Goal: Task Accomplishment & Management: Manage account settings

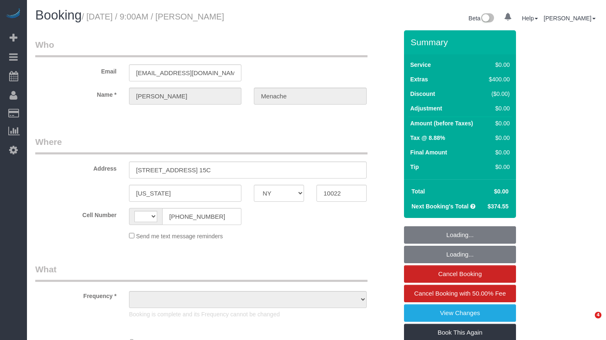
select select "NY"
select select "string:US"
select select "object:712"
select select "string:stripe-pm_1S14GQ4VGloSiKo7FtdT7e7N"
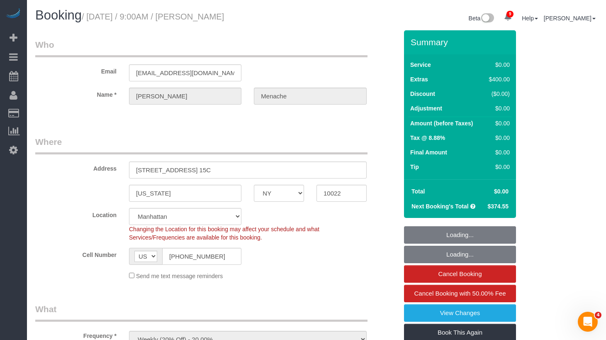
select select "2"
select select "spot1"
select select "number:56"
select select "number:70"
select select "number:15"
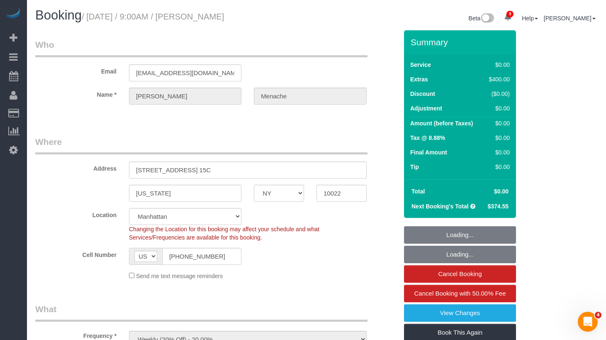
select select "number:5"
select select "object:1380"
select select "2"
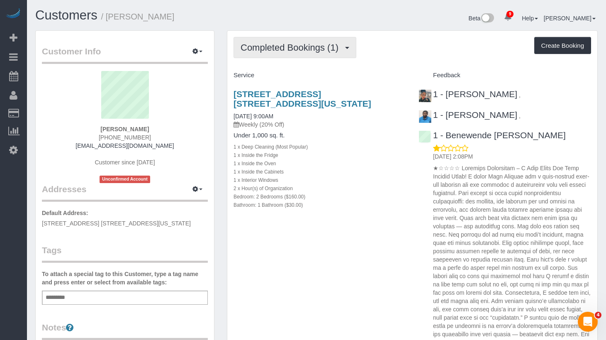
click at [312, 51] on span "Completed Bookings (1)" at bounding box center [292, 47] width 102 height 10
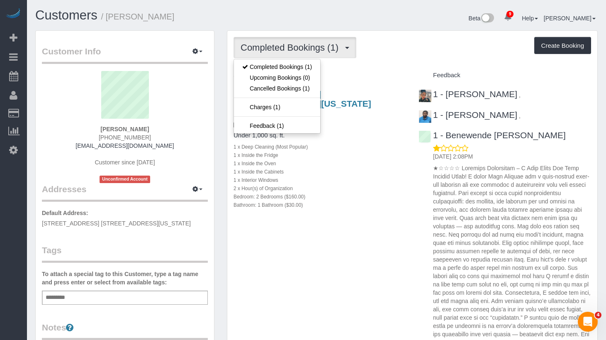
click at [401, 58] on div "Completed Bookings (1) Completed Bookings (1) Upcoming Bookings (0) Cancelled B…" at bounding box center [413, 47] width 358 height 21
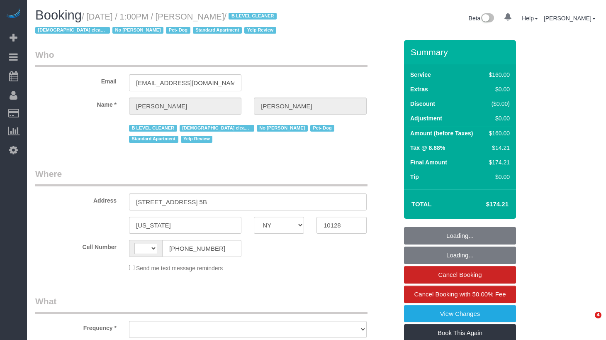
select select "NY"
select select "string:US"
select select "object:725"
select select "string:stripe-pm_1RjheQ4VGloSiKo7tm9rNbR6"
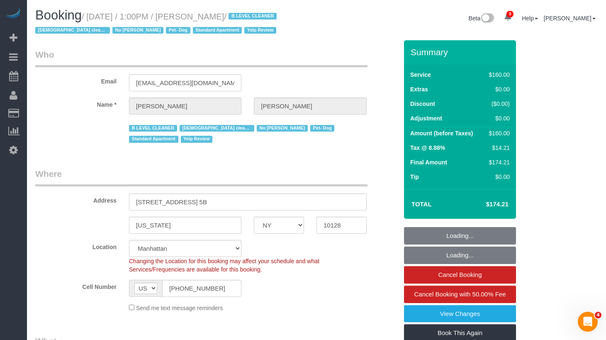
drag, startPoint x: 251, startPoint y: 15, endPoint x: 117, endPoint y: 20, distance: 133.3
click at [117, 20] on small "/ September 02, 2025 / 1:00PM / Lisa Stein / B LEVEL CLEANER Female cleaner onl…" at bounding box center [157, 23] width 244 height 23
select select "spot1"
select select "number:57"
select select "number:77"
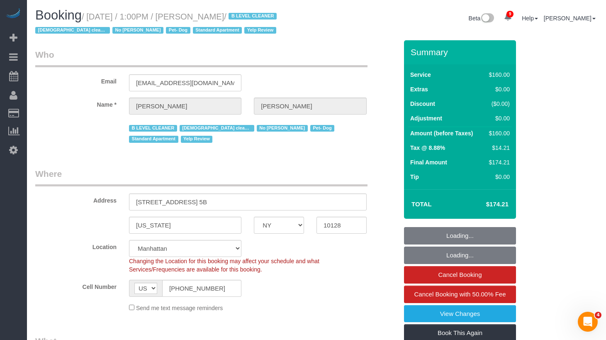
select select "number:13"
select select "number:5"
select select "object:1408"
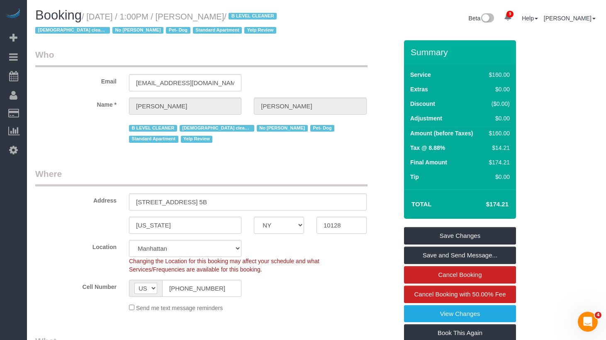
drag, startPoint x: 97, startPoint y: 15, endPoint x: 363, endPoint y: 48, distance: 267.6
click at [249, 17] on small "/ September 02, 2025 / 1:00PM / Lisa Stein / B LEVEL CLEANER Female cleaner onl…" at bounding box center [157, 23] width 244 height 23
copy small "September 02, 2025 / 1:00PM / Lisa Stein"
